Goal: Information Seeking & Learning: Learn about a topic

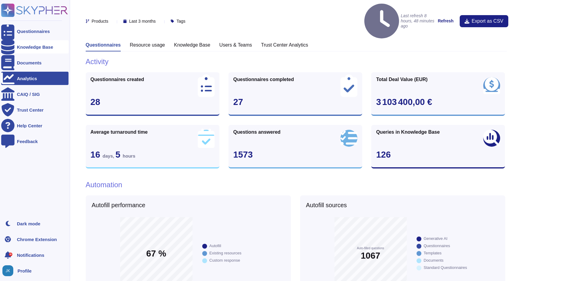
click at [33, 49] on div "Knowledge Base" at bounding box center [35, 47] width 36 height 5
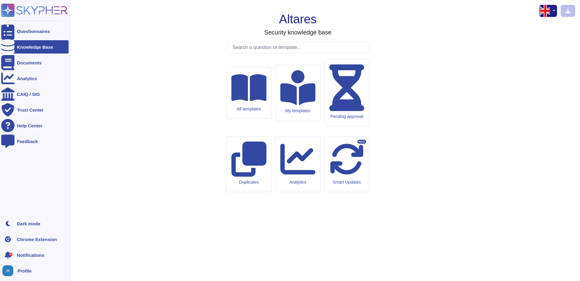
click at [33, 49] on div "Knowledge Base" at bounding box center [35, 47] width 36 height 5
click at [34, 64] on div "Documents" at bounding box center [29, 62] width 25 height 5
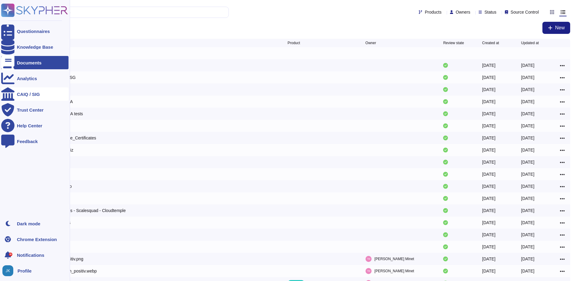
click at [31, 95] on div "CAIQ / SIG" at bounding box center [28, 94] width 23 height 5
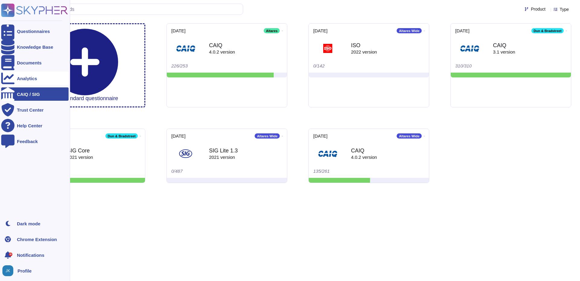
click at [28, 75] on div "Analytics" at bounding box center [34, 78] width 67 height 13
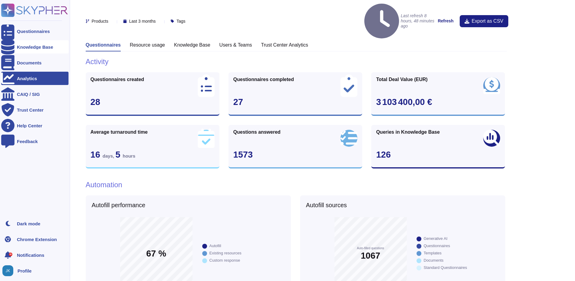
click at [35, 49] on div "Knowledge Base" at bounding box center [35, 47] width 36 height 5
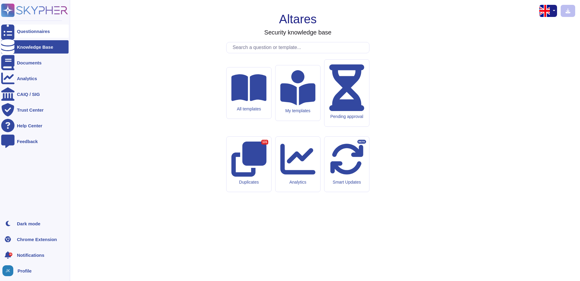
click at [29, 32] on div "Questionnaires" at bounding box center [33, 31] width 33 height 5
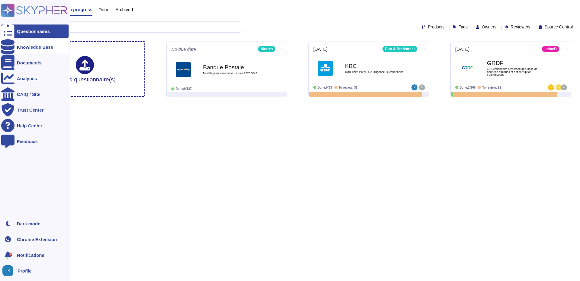
click at [40, 48] on div "Knowledge Base" at bounding box center [35, 47] width 36 height 5
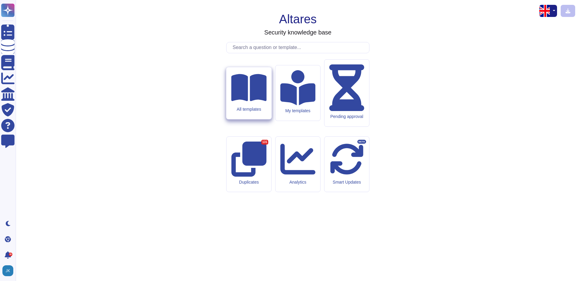
click at [261, 119] on div "All templates" at bounding box center [248, 93] width 45 height 52
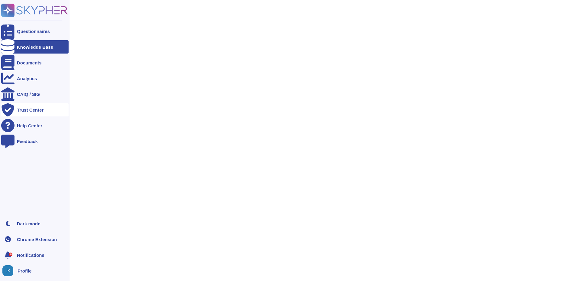
click at [22, 109] on div "Trust Center" at bounding box center [30, 110] width 27 height 5
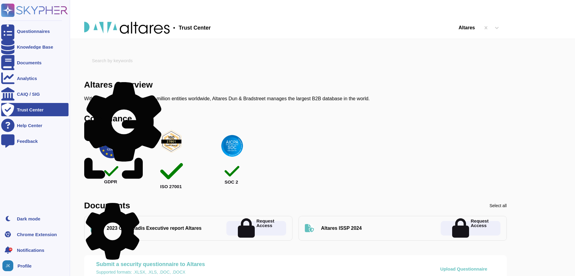
click at [28, 109] on div "Trust Center" at bounding box center [30, 110] width 27 height 5
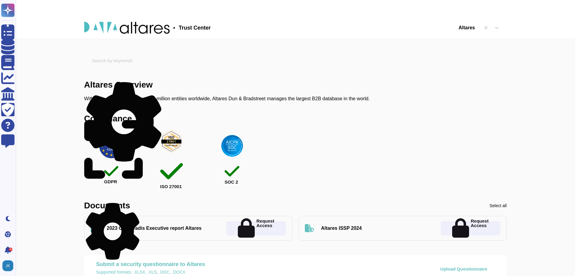
click at [143, 119] on icon at bounding box center [113, 149] width 59 height 67
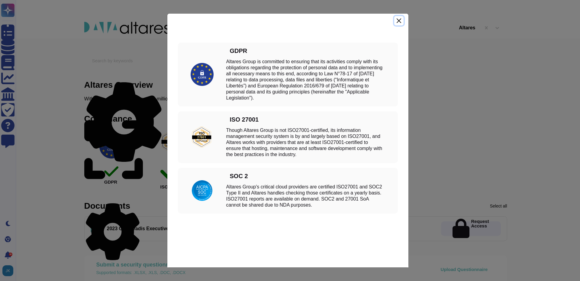
click at [400, 21] on button "Close" at bounding box center [398, 20] width 9 height 9
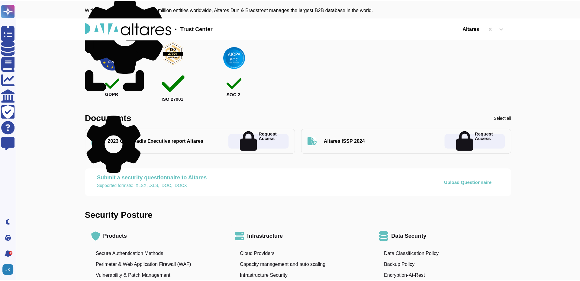
scroll to position [60, 0]
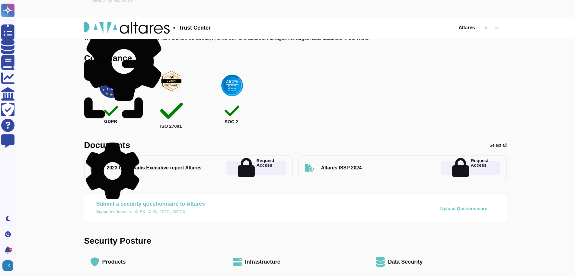
click at [141, 58] on icon at bounding box center [113, 89] width 59 height 67
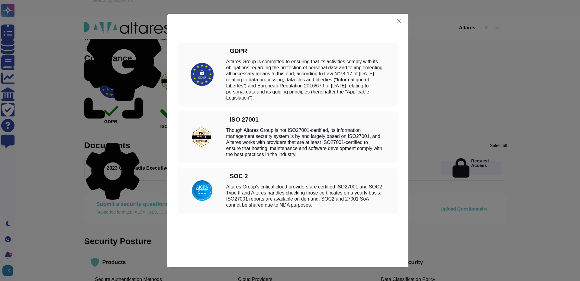
drag, startPoint x: 226, startPoint y: 62, endPoint x: 322, endPoint y: 98, distance: 101.6
click at [322, 98] on div "Altares Group is committed to ensuring that its activities comply with its obli…" at bounding box center [305, 80] width 159 height 42
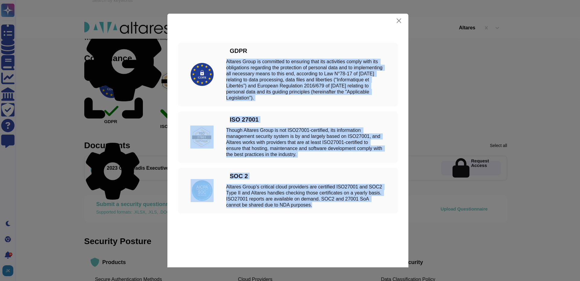
click at [318, 207] on div "Altares Group's critical cloud providers are certified ISO27001 and SOC2 Type I…" at bounding box center [305, 196] width 159 height 24
copy div "Loremip Dolor si ametconse ad elitsedd eius tem incididunt utlabo etdo mag aliq…"
